Goal: Check status

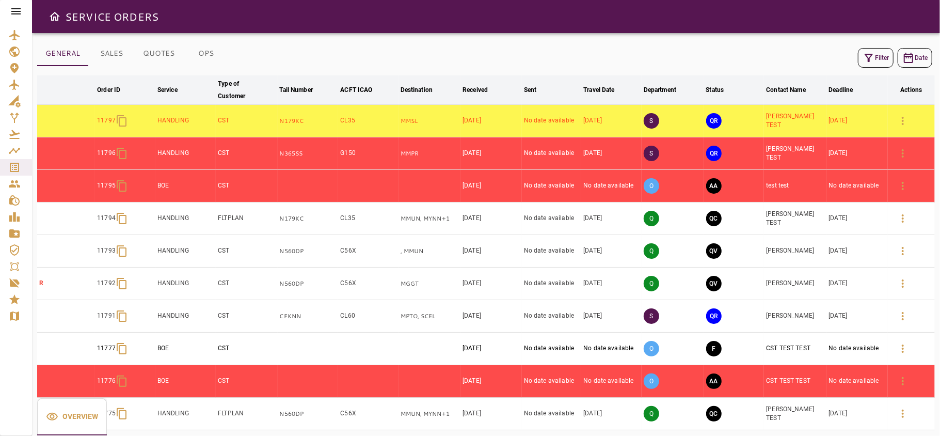
scroll to position [1, 0]
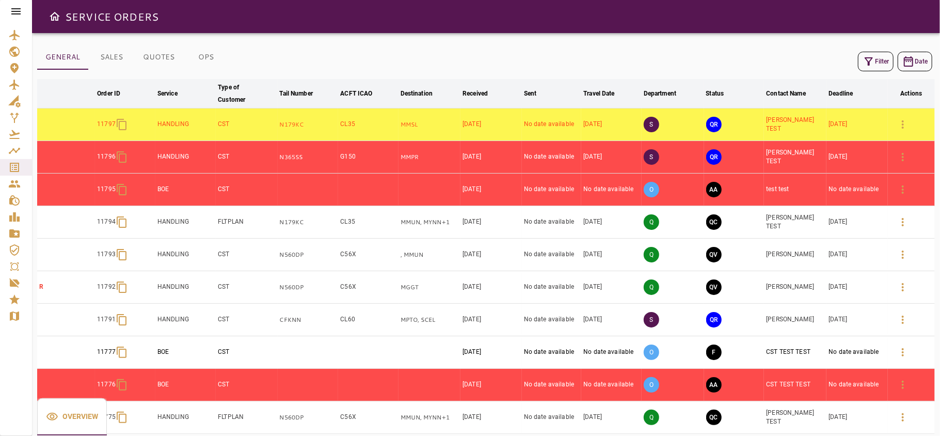
click at [876, 60] on button "Filter" at bounding box center [876, 62] width 36 height 20
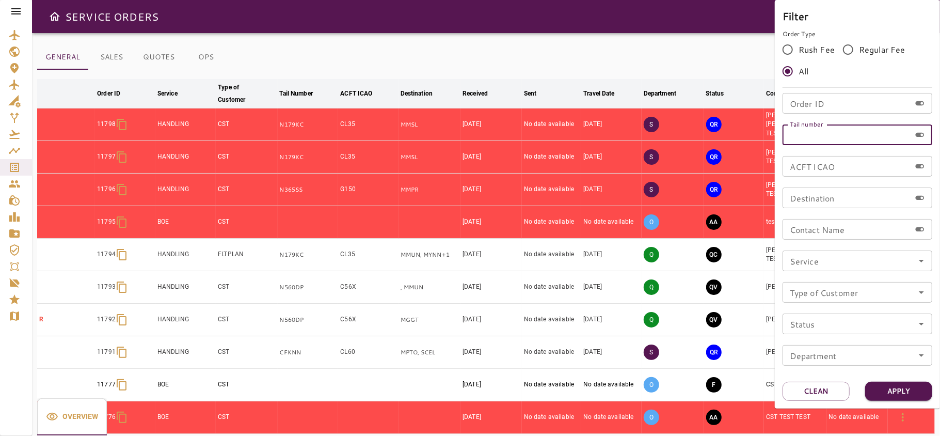
click at [806, 137] on input "Tail number" at bounding box center [847, 134] width 128 height 21
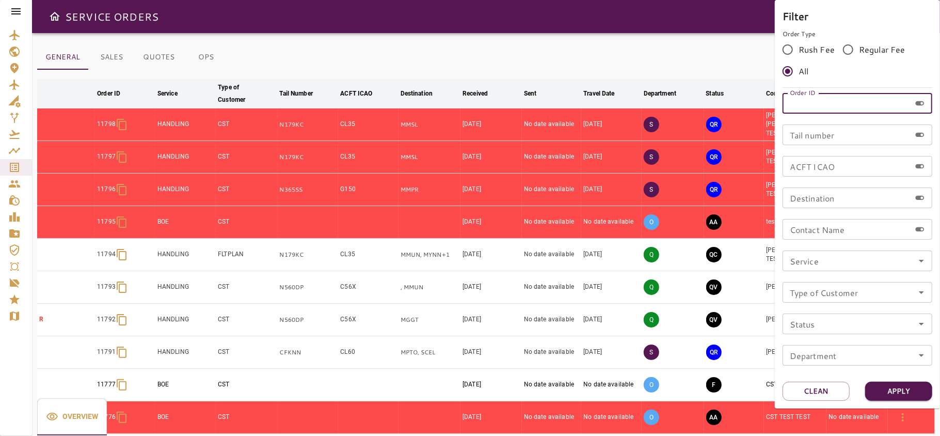
click at [814, 106] on input "Order ID" at bounding box center [847, 103] width 128 height 21
type input "*****"
click at [918, 397] on button "Apply" at bounding box center [899, 391] width 67 height 19
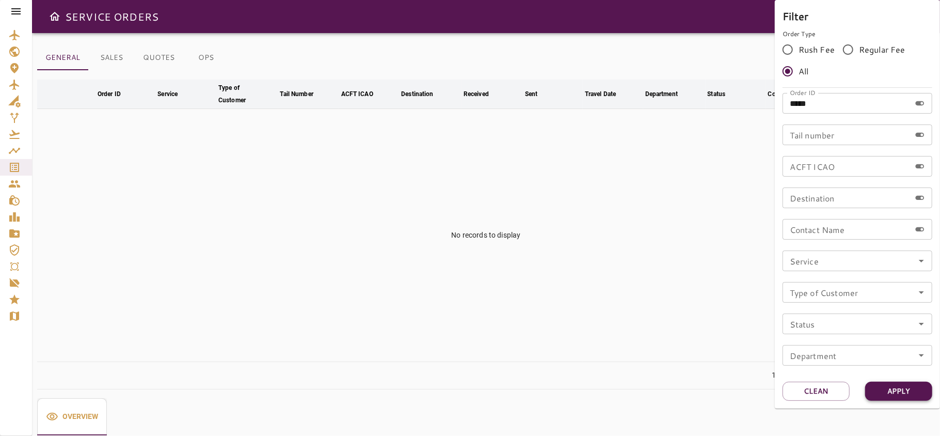
scroll to position [0, 0]
click at [808, 393] on button "Clean" at bounding box center [816, 391] width 67 height 19
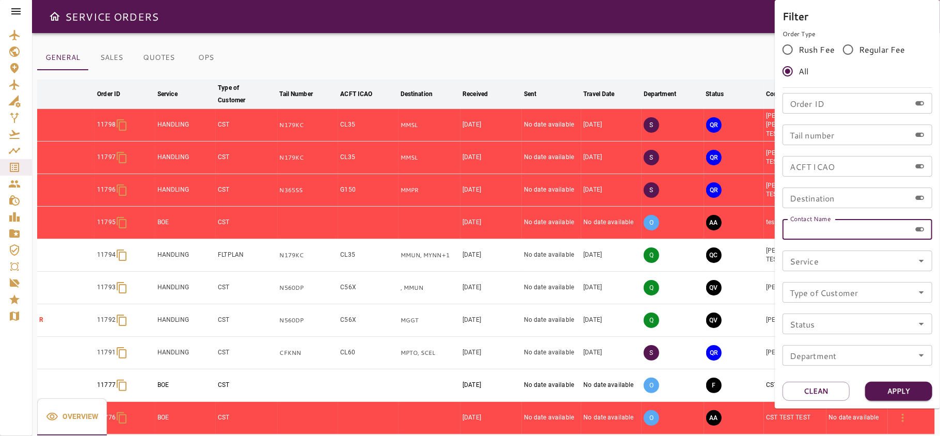
click at [837, 230] on input "Contact Name" at bounding box center [847, 229] width 128 height 21
type input "**********"
click at [917, 385] on button "Apply" at bounding box center [899, 391] width 67 height 19
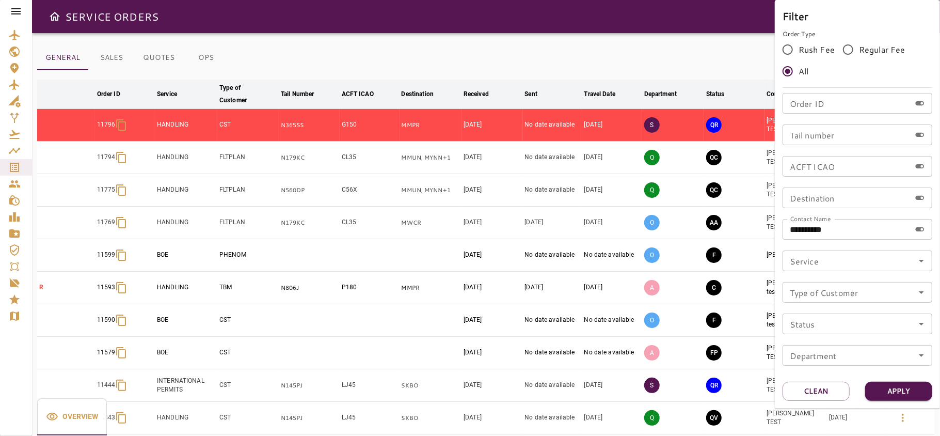
click at [634, 63] on div at bounding box center [470, 218] width 940 height 436
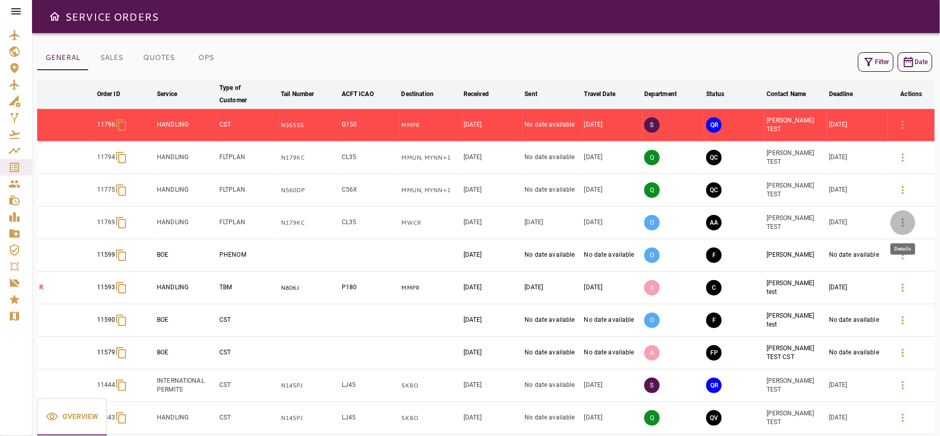
click at [901, 229] on icon "button" at bounding box center [903, 222] width 12 height 12
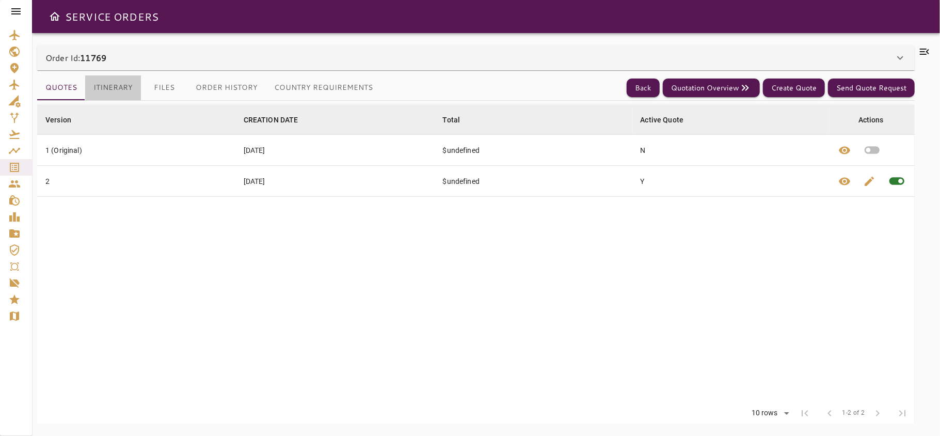
click at [90, 81] on button "Itinerary" at bounding box center [113, 87] width 56 height 25
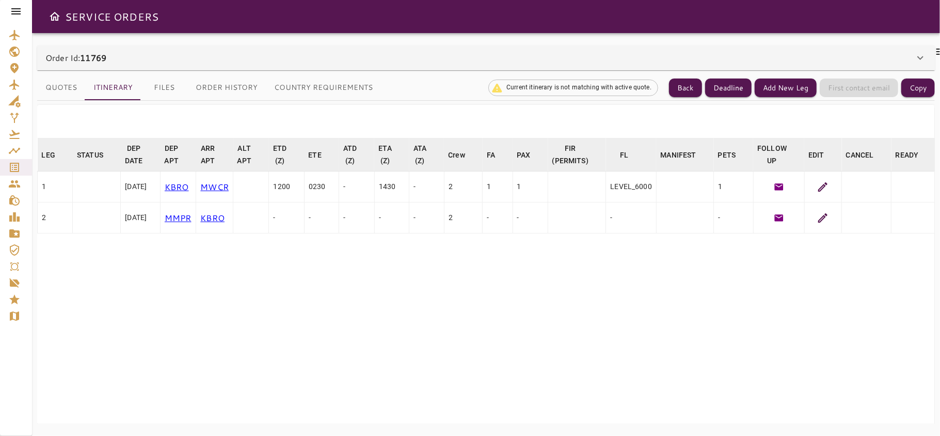
click at [829, 216] on icon at bounding box center [823, 218] width 12 height 12
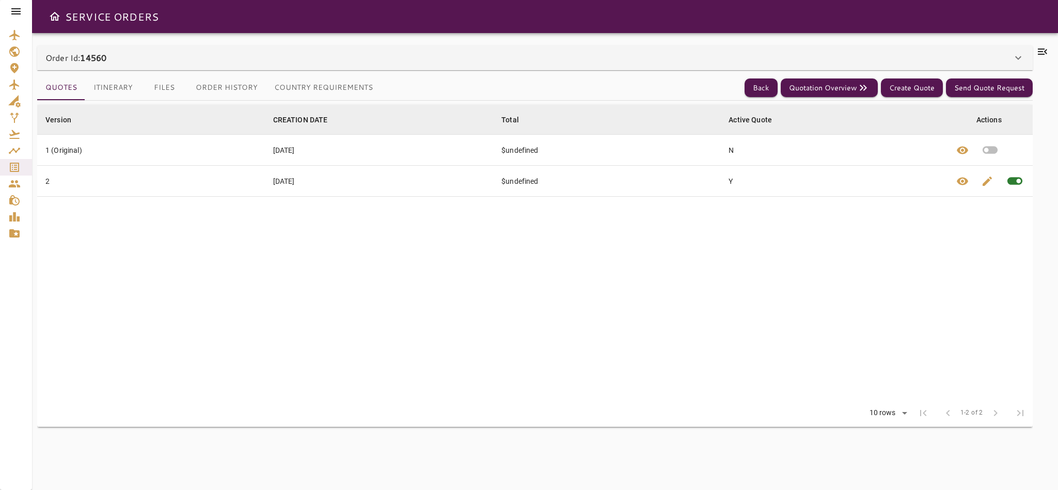
click at [119, 78] on button "Itinerary" at bounding box center [113, 87] width 56 height 25
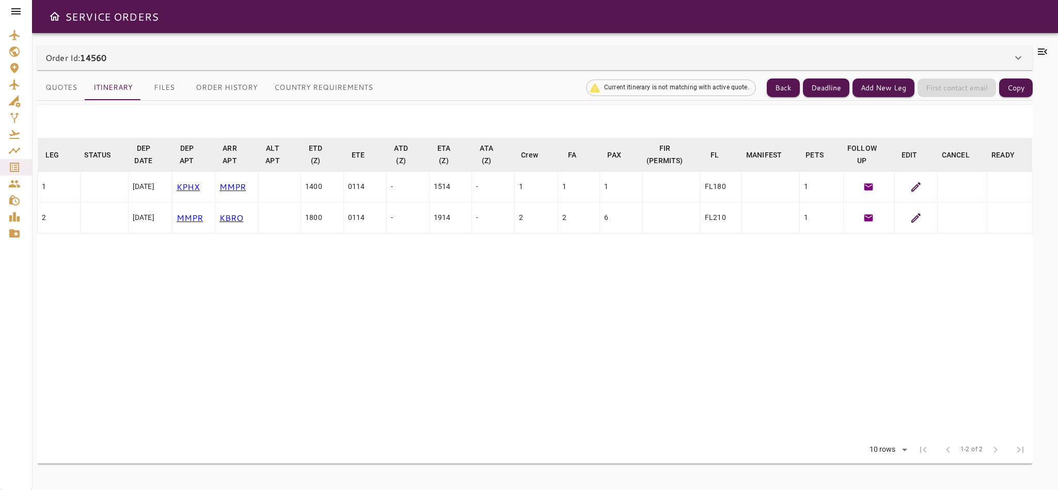
click at [1015, 55] on icon at bounding box center [1018, 58] width 12 height 12
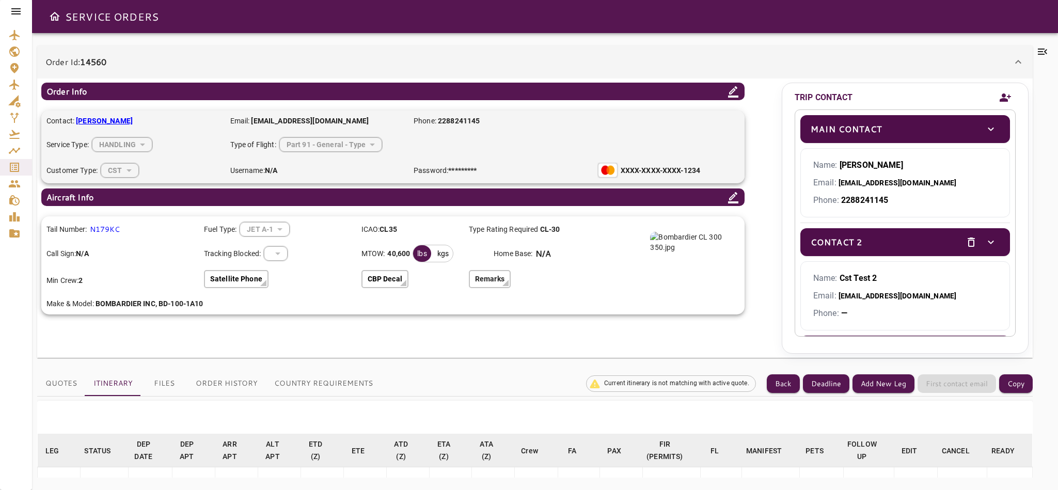
click at [1022, 68] on div "Order Id: 14560" at bounding box center [535, 61] width 996 height 33
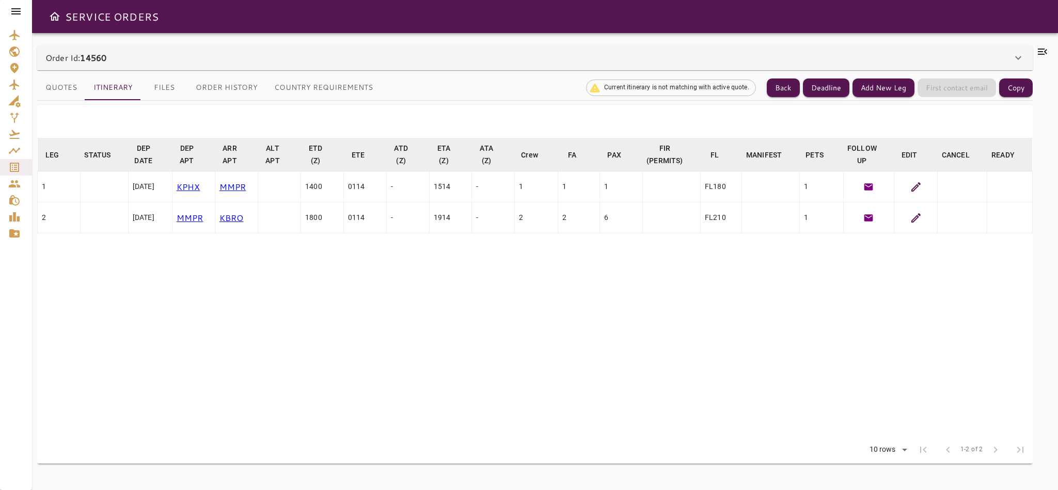
click at [918, 220] on icon at bounding box center [916, 218] width 12 height 12
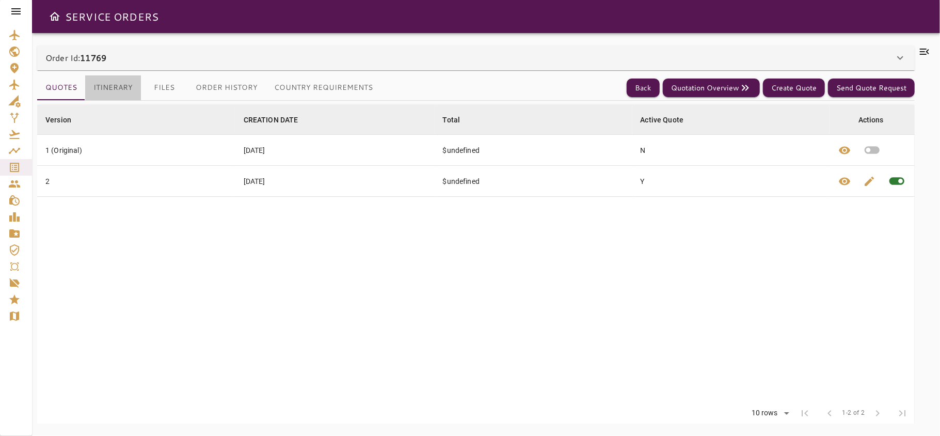
click at [120, 83] on button "Itinerary" at bounding box center [113, 87] width 56 height 25
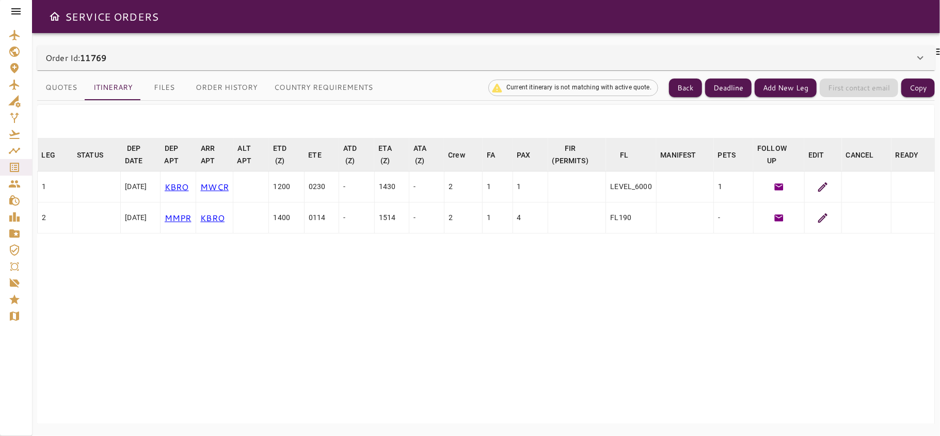
click at [829, 217] on icon at bounding box center [823, 218] width 12 height 12
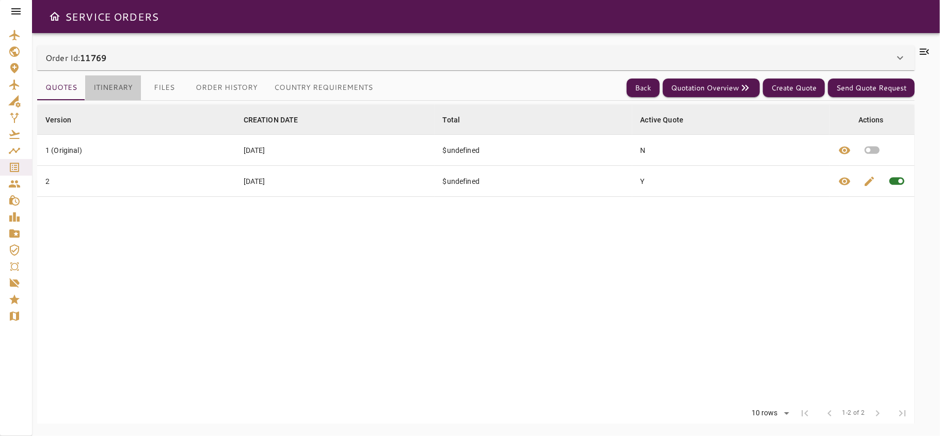
click at [127, 91] on button "Itinerary" at bounding box center [113, 87] width 56 height 25
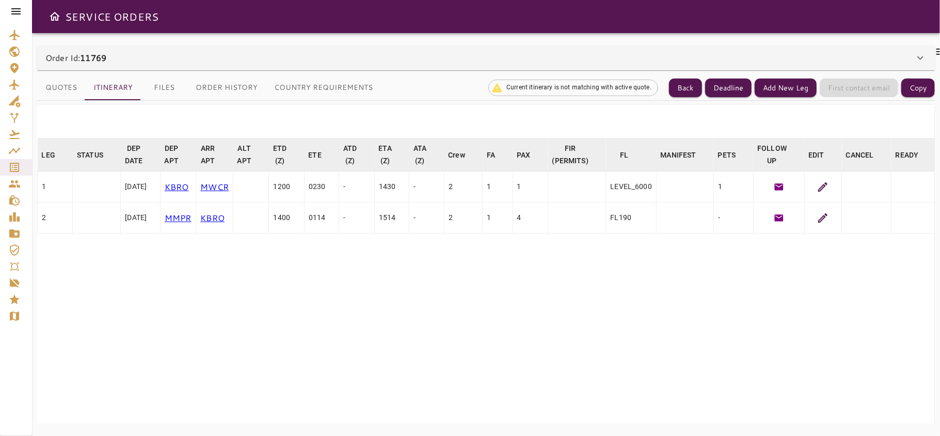
click at [918, 60] on icon at bounding box center [921, 58] width 12 height 12
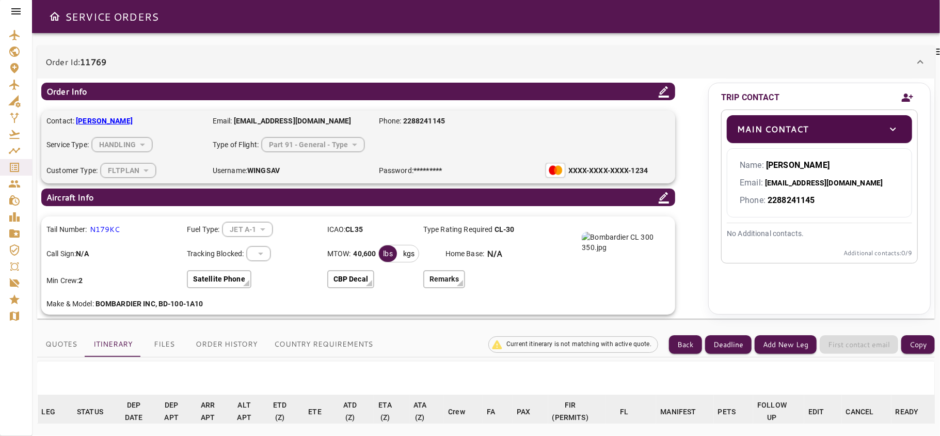
scroll to position [10, 0]
click at [922, 60] on icon at bounding box center [921, 62] width 6 height 4
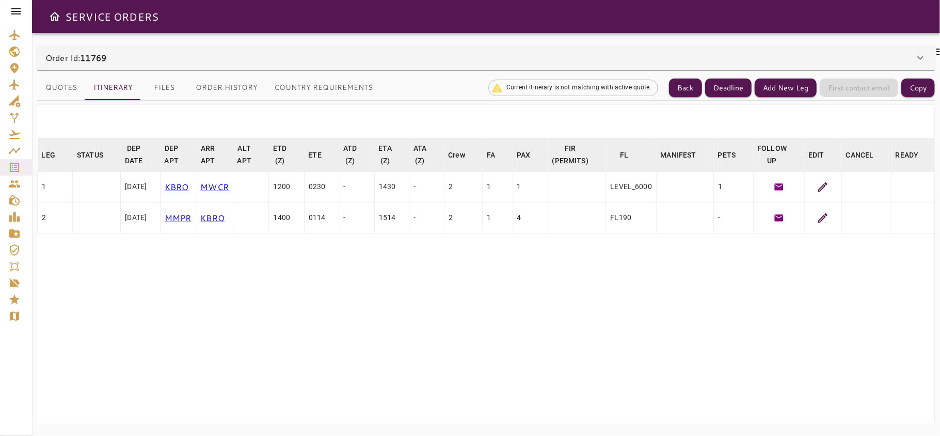
click at [829, 213] on icon at bounding box center [823, 218] width 12 height 12
